Goal: Information Seeking & Learning: Learn about a topic

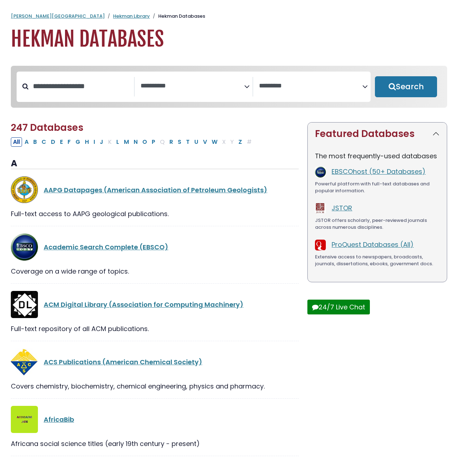
select select "Database Subject Filter"
select select "Database Vendors Filter"
click at [87, 91] on input "Search database by title or keyword" at bounding box center [82, 86] width 106 height 12
type input "****"
click at [375, 76] on button "Search" at bounding box center [406, 86] width 62 height 21
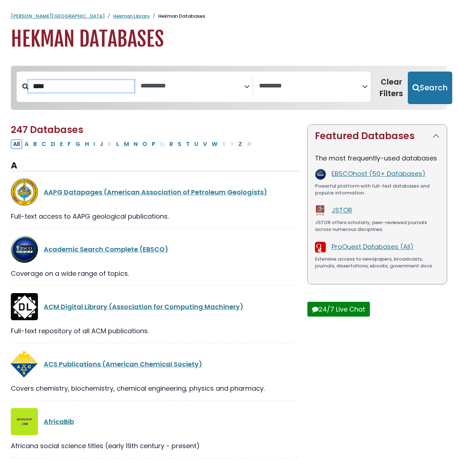
select select "Database Subject Filter"
select select "Database Vendors Filter"
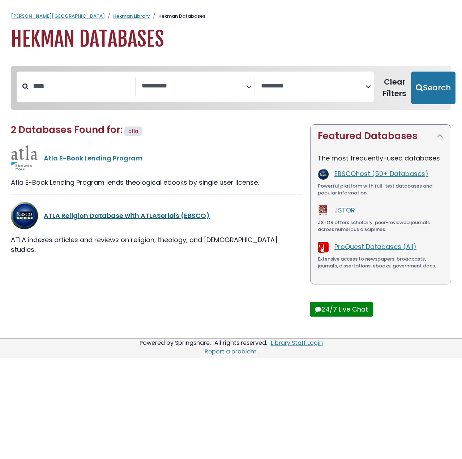
click at [95, 214] on link "ATLA Religion Database with ATLASerials (EBSCO)" at bounding box center [127, 215] width 166 height 9
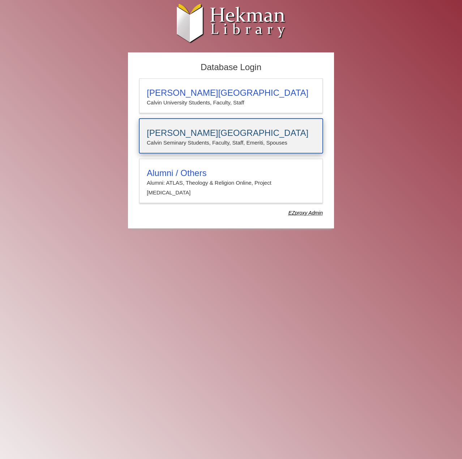
click at [191, 144] on p "Calvin Seminary Students, Faculty, Staff, Emeriti, Spouses" at bounding box center [231, 142] width 168 height 9
